Goal: Answer question/provide support

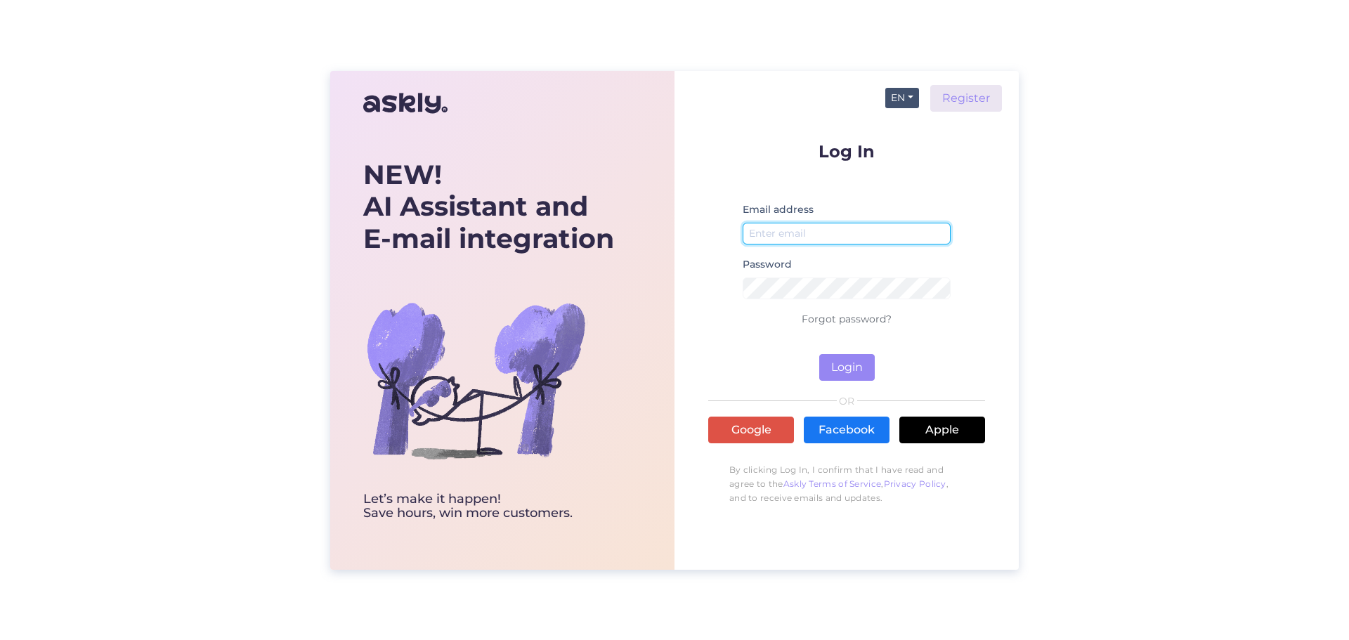
type input "[EMAIL_ADDRESS][DOMAIN_NAME]"
click at [914, 98] on button "EN" at bounding box center [903, 98] width 34 height 20
click at [909, 126] on link "ET" at bounding box center [896, 126] width 48 height 22
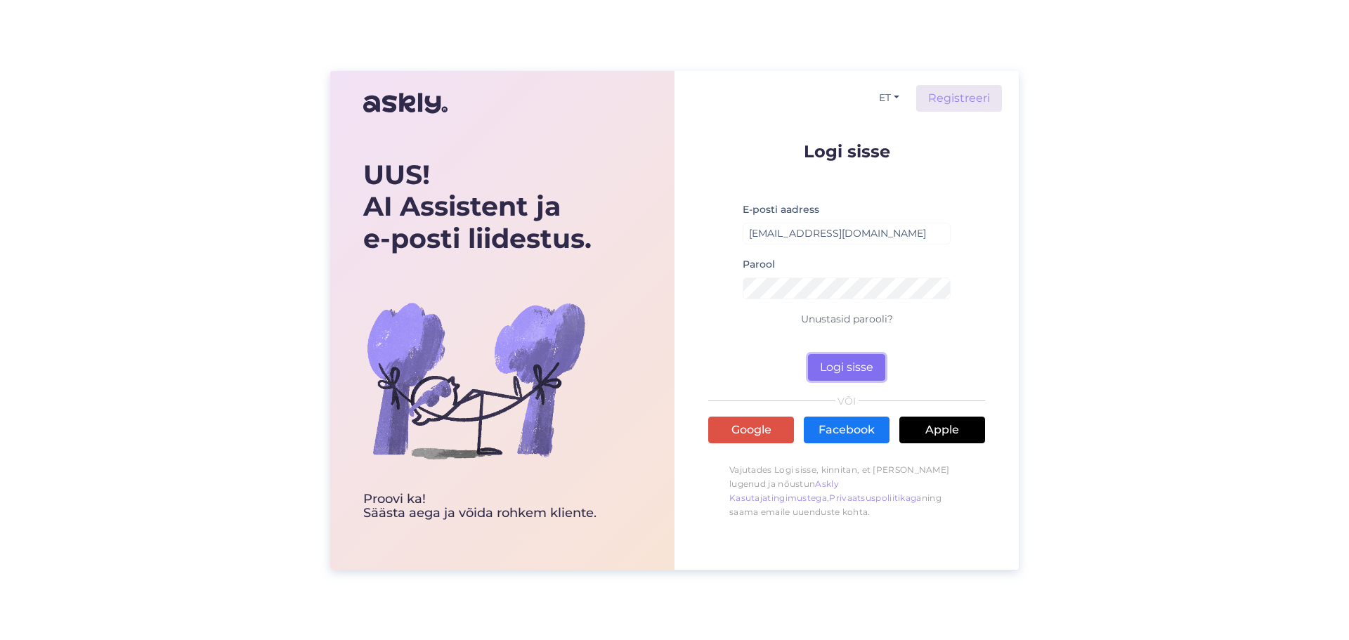
click at [870, 361] on button "Logi sisse" at bounding box center [846, 367] width 77 height 27
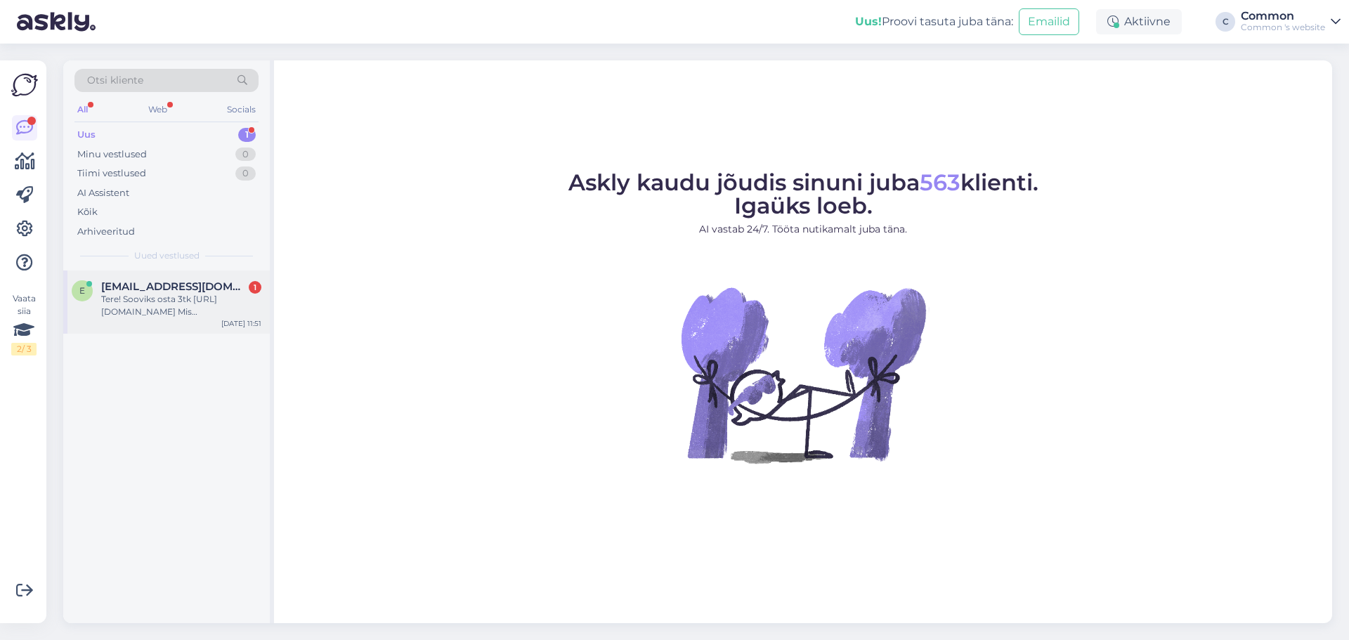
click at [113, 318] on div "Tere! Sooviks osta 3tk [URL][DOMAIN_NAME] Mis [PERSON_NAME] aeg?" at bounding box center [181, 305] width 160 height 25
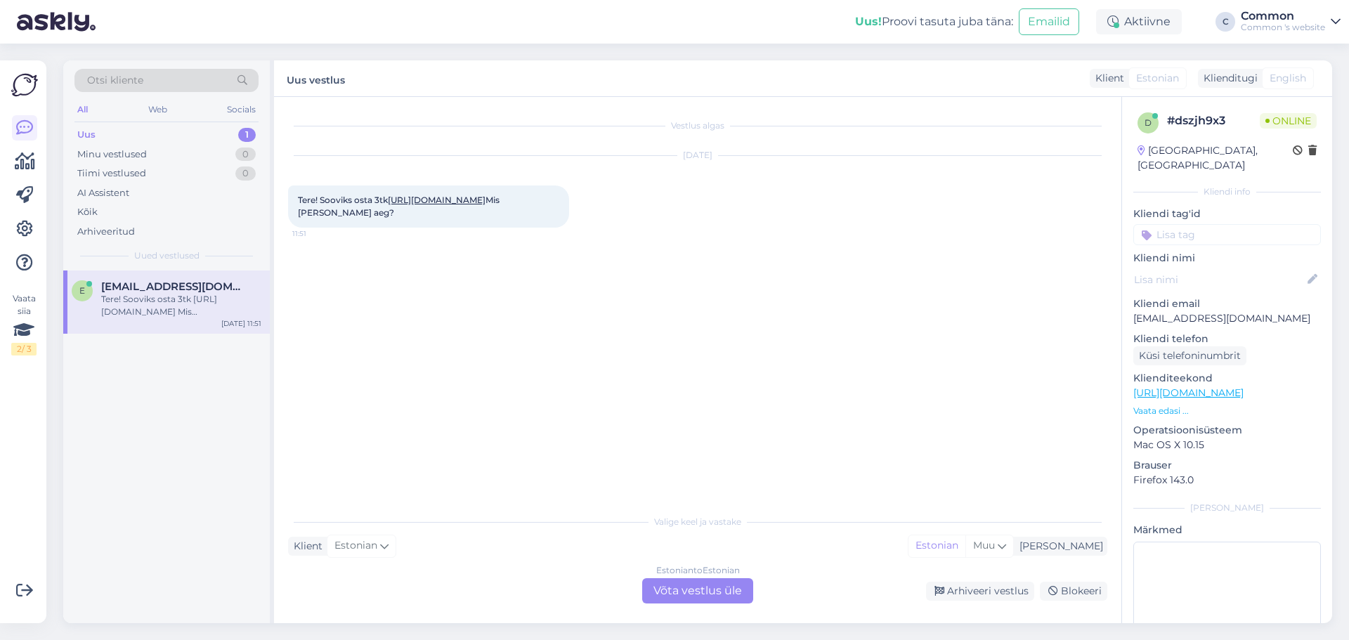
click at [486, 202] on link "[URL][DOMAIN_NAME]" at bounding box center [437, 200] width 98 height 11
click at [673, 592] on div "Estonian to Estonian Võta vestlus üle" at bounding box center [697, 590] width 111 height 25
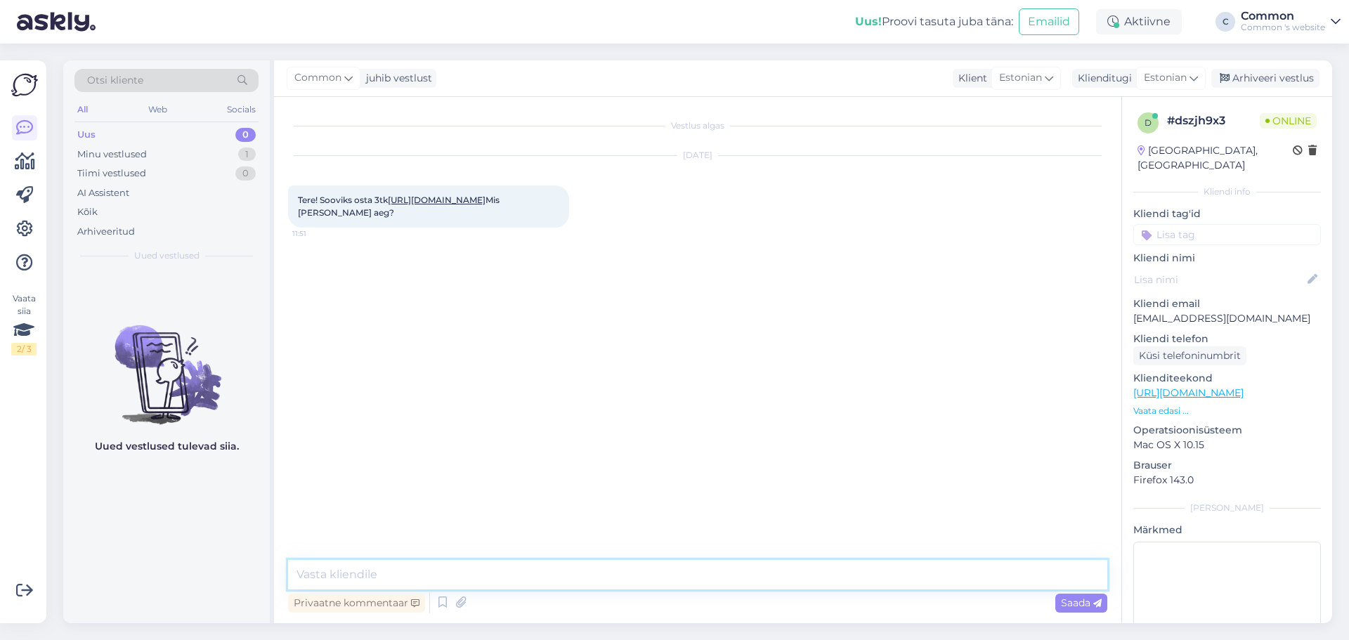
click at [631, 569] on textarea at bounding box center [698, 575] width 820 height 30
click at [524, 563] on textarea at bounding box center [698, 575] width 820 height 30
type textarea "Tere!"
type textarea "k"
click at [572, 567] on textarea "Kahjuks ei tee me [PERSON_NAME] tehasega koostööd ning see on viimane baaripukk" at bounding box center [698, 575] width 820 height 30
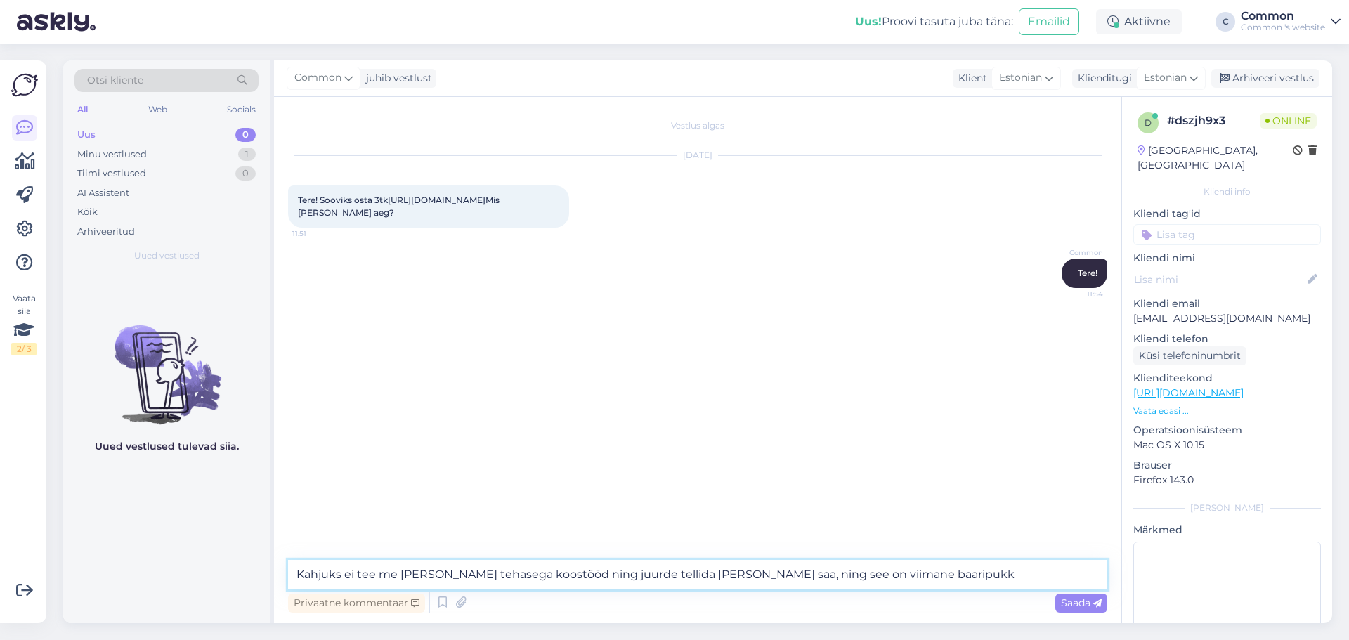
click at [763, 574] on textarea "Kahjuks ei tee me [PERSON_NAME] tehasega koostööd ning juurde tellida [PERSON_N…" at bounding box center [698, 575] width 820 height 30
click at [939, 574] on textarea "Kahjuks ei tee me [PERSON_NAME] tehasega koostööd ning juurde tellida [PERSON_N…" at bounding box center [698, 575] width 820 height 30
type textarea "Kahjuks ei tee me [PERSON_NAME] tehasega koostööd ning juurde tellida [PERSON_N…"
click at [1074, 603] on span "Saada" at bounding box center [1081, 603] width 41 height 13
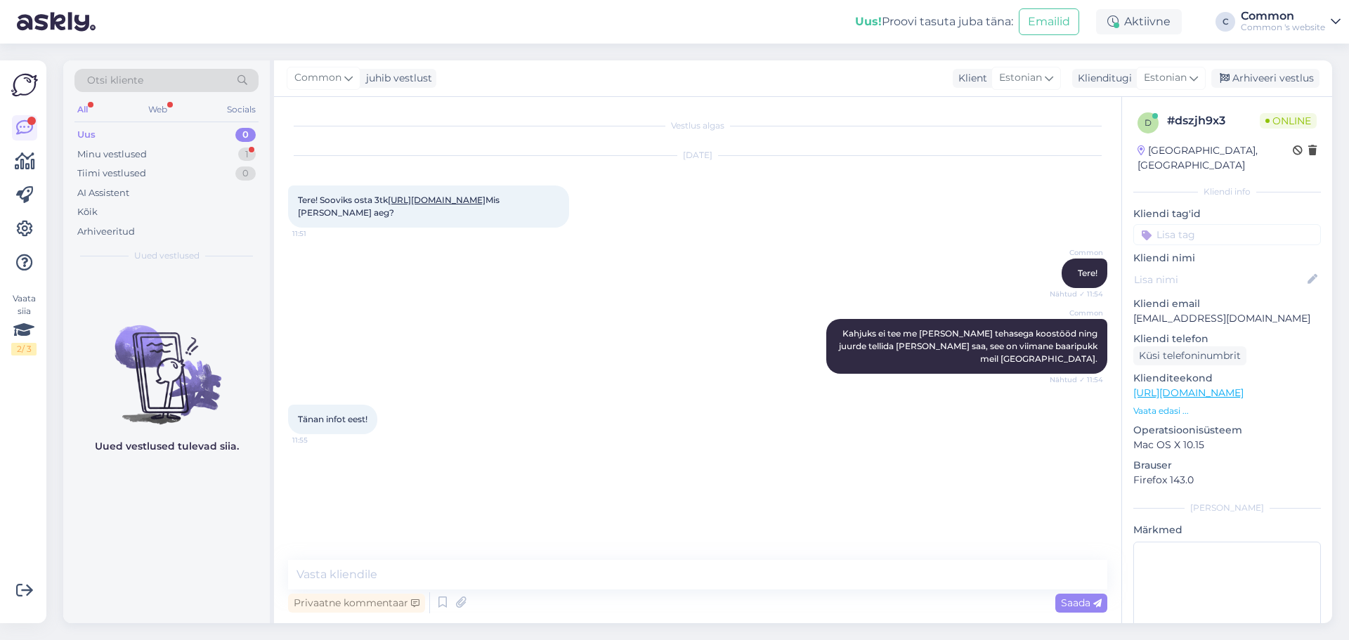
click at [643, 68] on div "Common juhib vestlust Klient Estonian Klienditugi Estonian Arhiveeri vestlus" at bounding box center [803, 78] width 1058 height 37
